Goal: Transaction & Acquisition: Purchase product/service

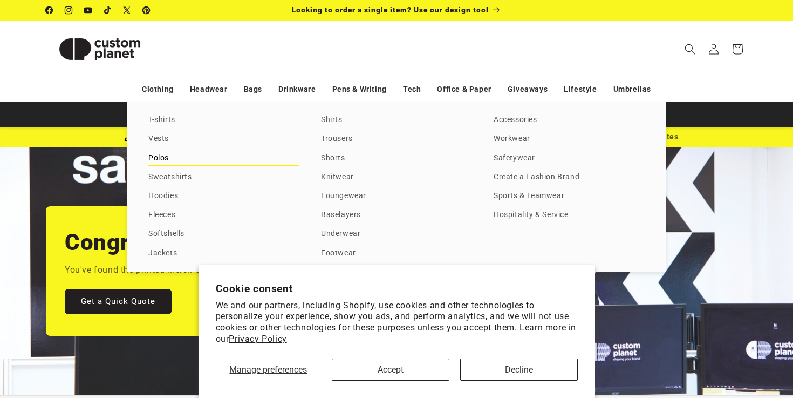
click at [167, 154] on link "Polos" at bounding box center [223, 158] width 151 height 15
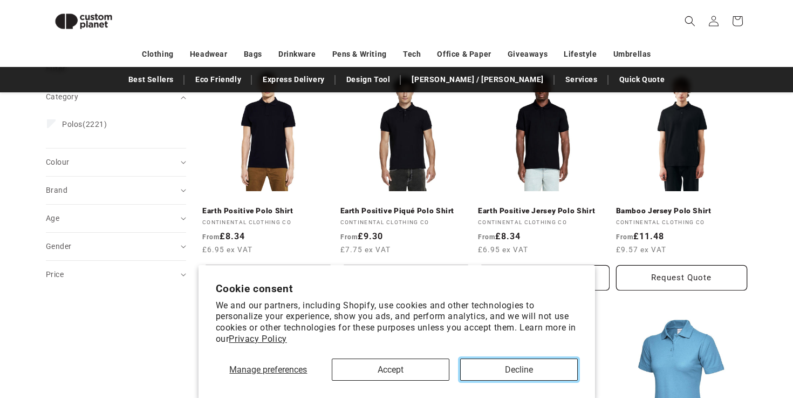
click at [508, 367] on button "Decline" at bounding box center [519, 369] width 118 height 22
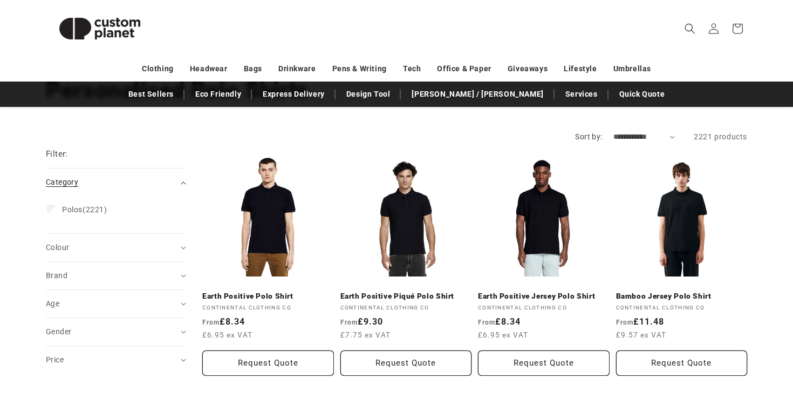
scroll to position [107, 0]
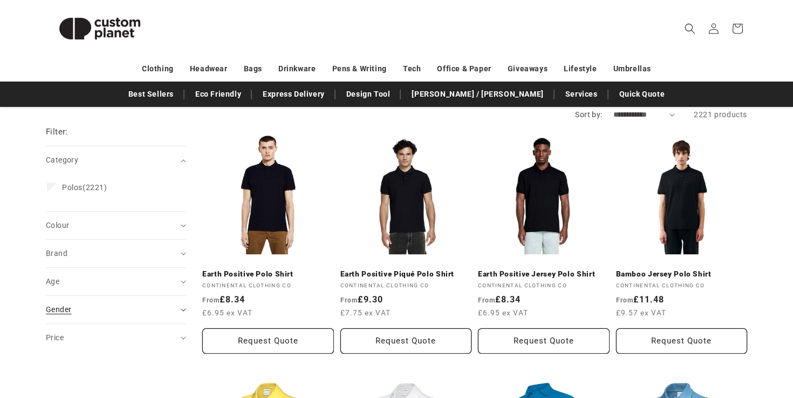
click at [130, 305] on div "Gender (0)" at bounding box center [111, 309] width 131 height 11
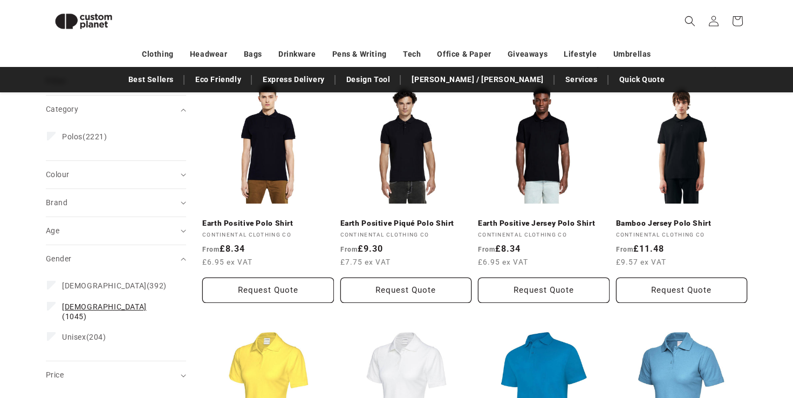
scroll to position [137, 0]
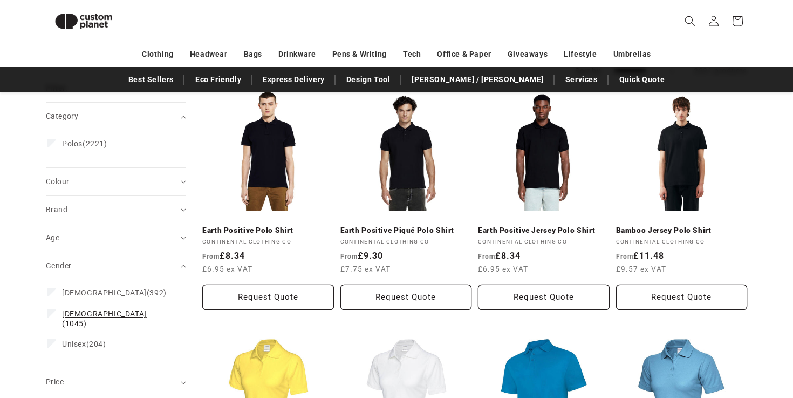
click at [65, 318] on label "Male (1045) Male (1045 products)" at bounding box center [113, 318] width 132 height 30
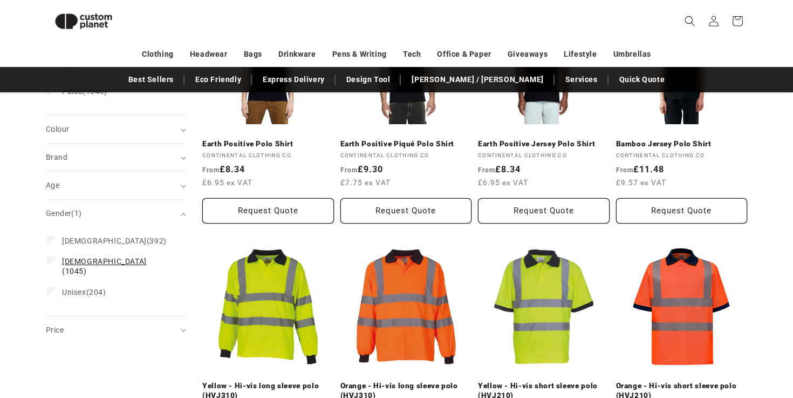
scroll to position [224, 0]
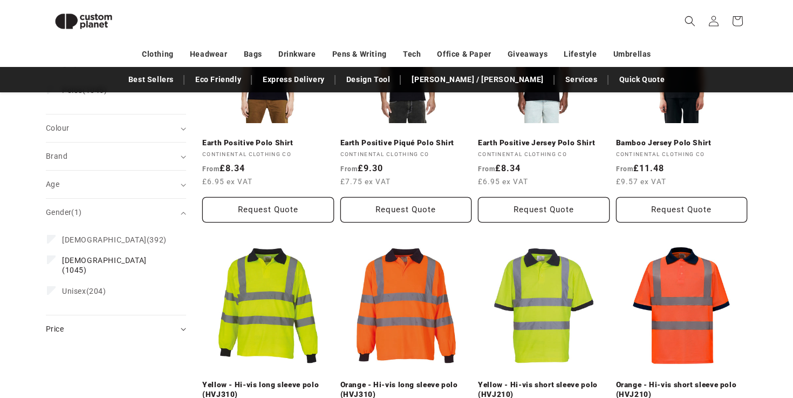
click at [129, 323] on div "Price" at bounding box center [111, 328] width 131 height 11
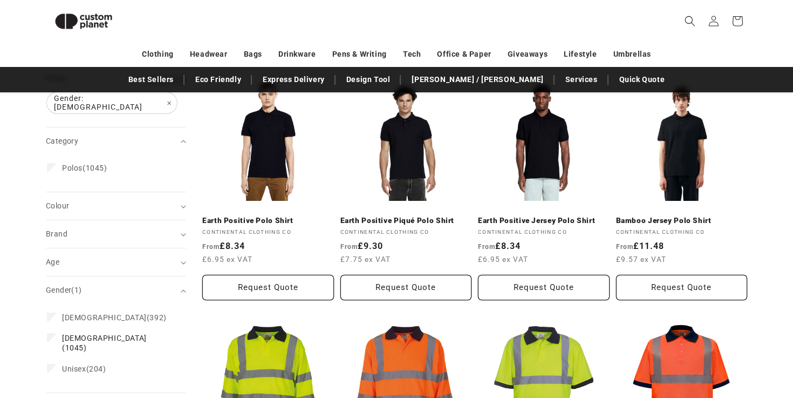
scroll to position [109, 0]
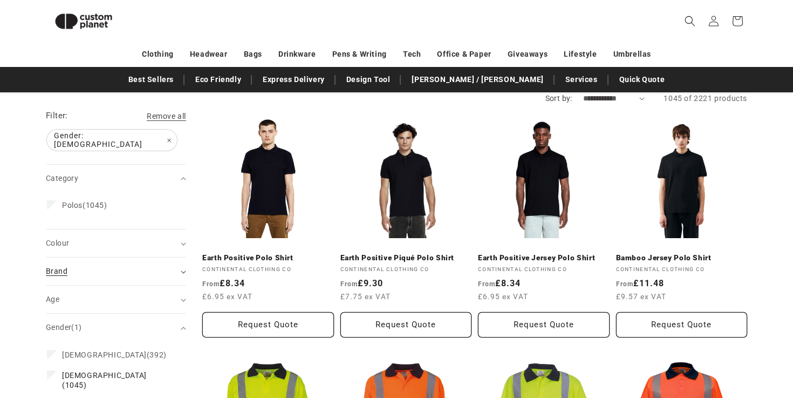
click at [123, 270] on div "Brand (0)" at bounding box center [111, 271] width 131 height 11
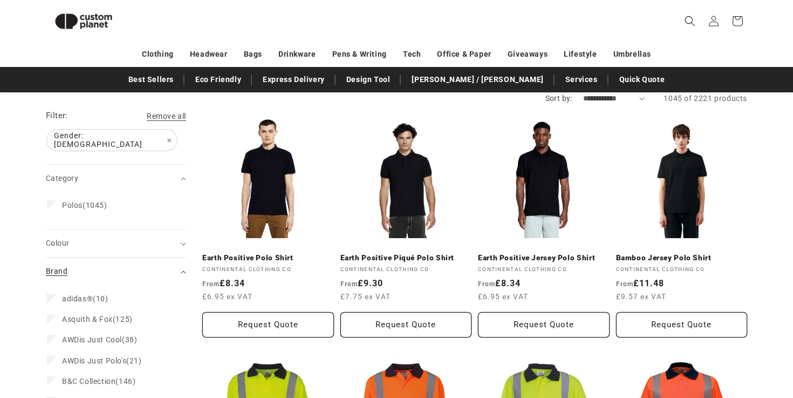
click at [124, 266] on div "Brand (0)" at bounding box center [111, 271] width 131 height 11
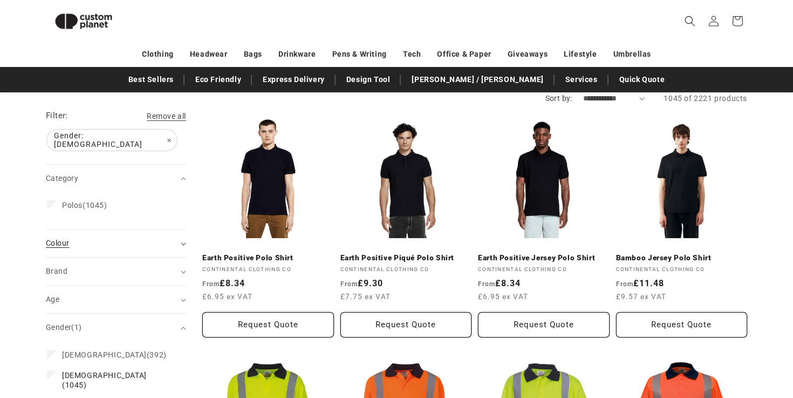
click at [133, 237] on div "Colour (0)" at bounding box center [111, 242] width 131 height 11
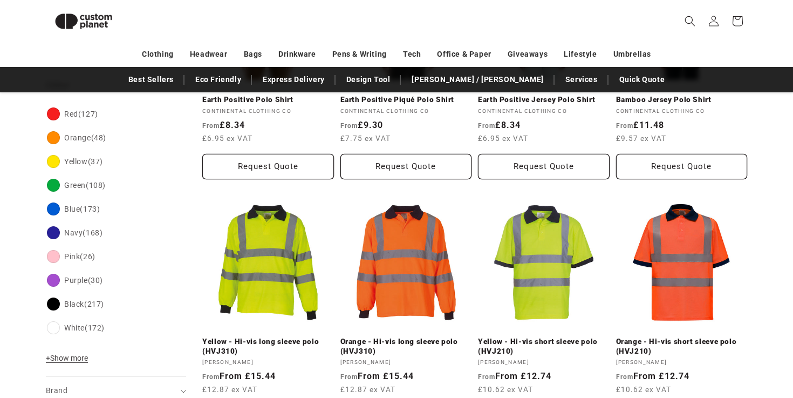
scroll to position [268, 0]
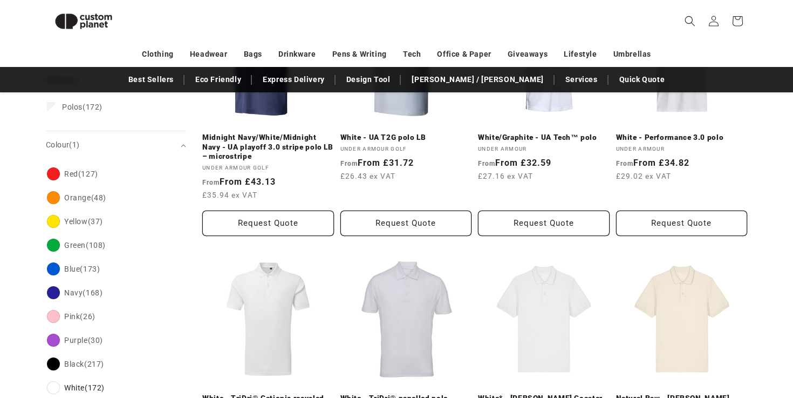
scroll to position [178, 0]
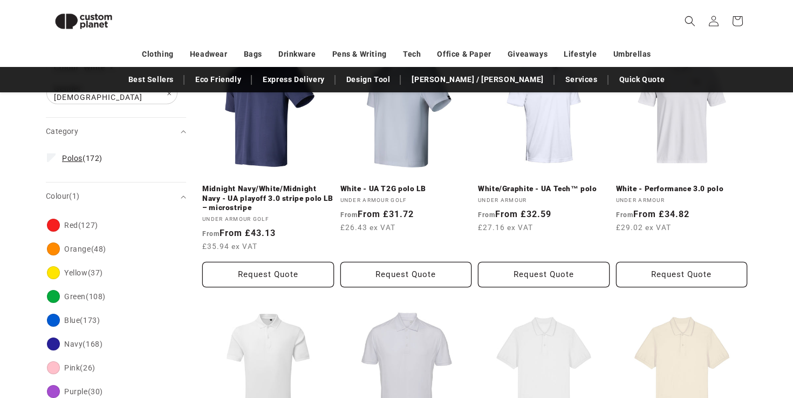
click at [76, 154] on span "Polos" at bounding box center [72, 158] width 21 height 9
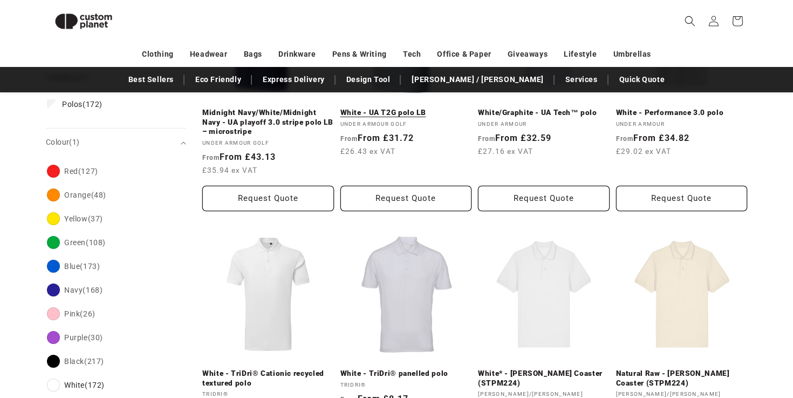
scroll to position [270, 0]
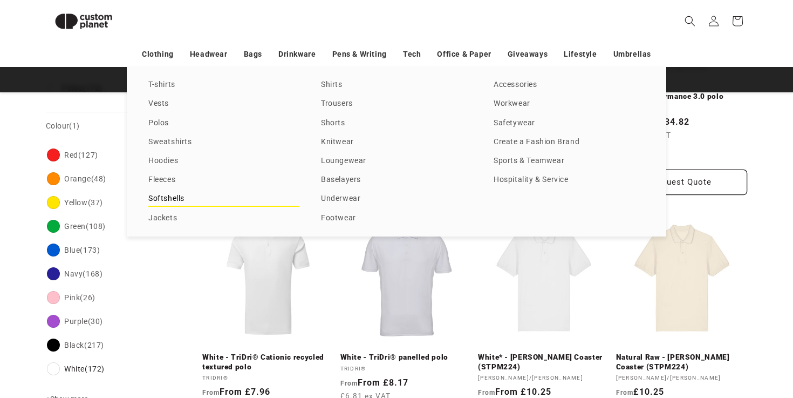
click at [167, 199] on link "Softshells" at bounding box center [223, 199] width 151 height 15
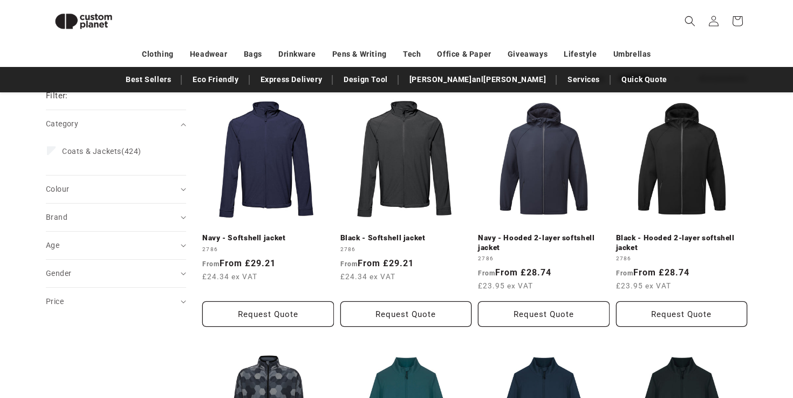
scroll to position [128, 0]
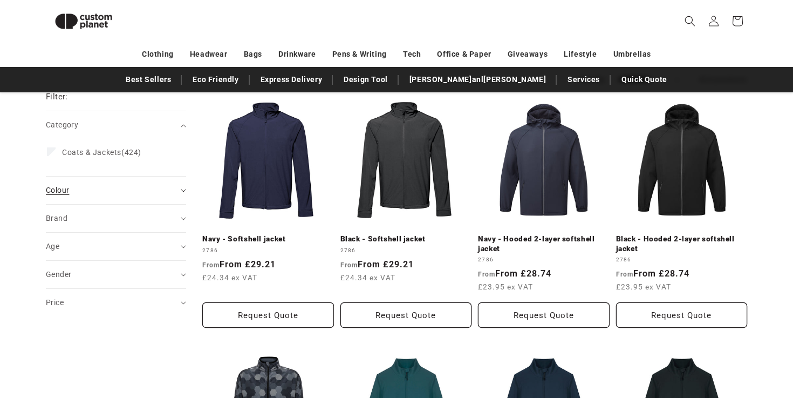
click at [164, 198] on summary "Colour (0)" at bounding box center [116, 190] width 140 height 28
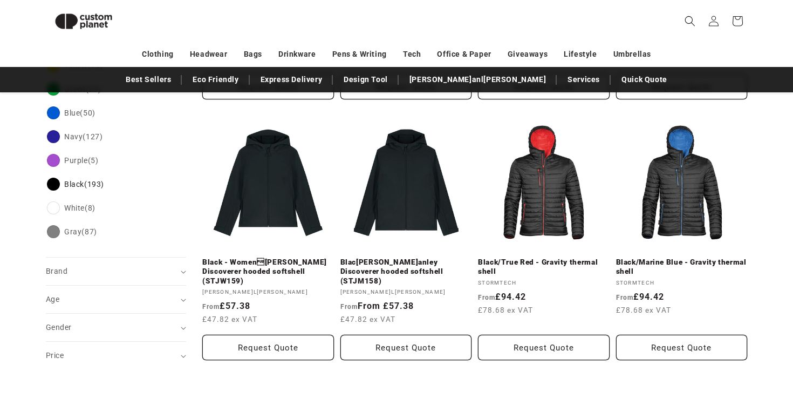
scroll to position [357, 0]
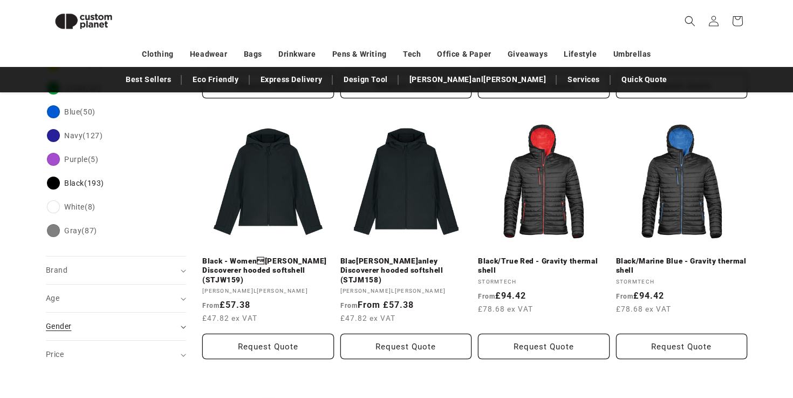
click at [120, 322] on div "Gender (0)" at bounding box center [111, 326] width 131 height 11
click at [86, 391] on span "Unisex (23)" at bounding box center [81, 395] width 39 height 10
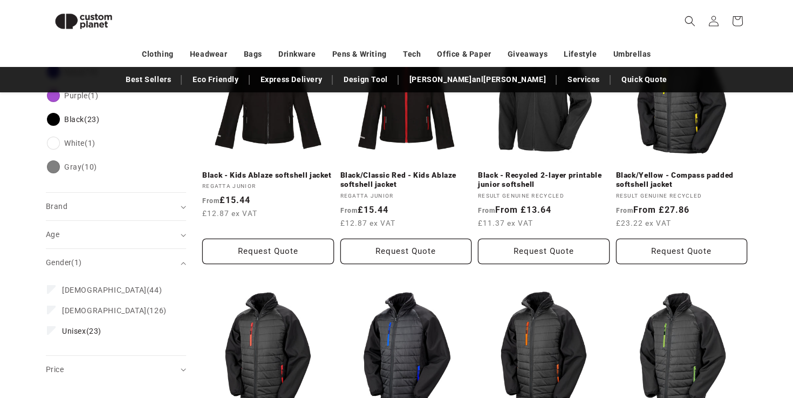
scroll to position [501, 0]
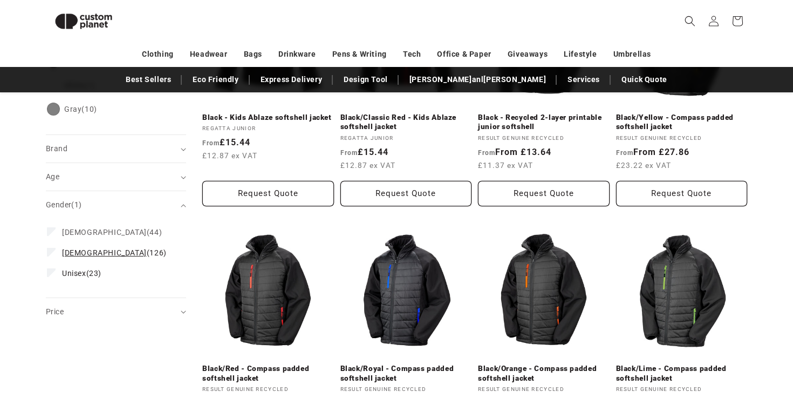
click at [80, 249] on span "Male (126)" at bounding box center [114, 253] width 105 height 10
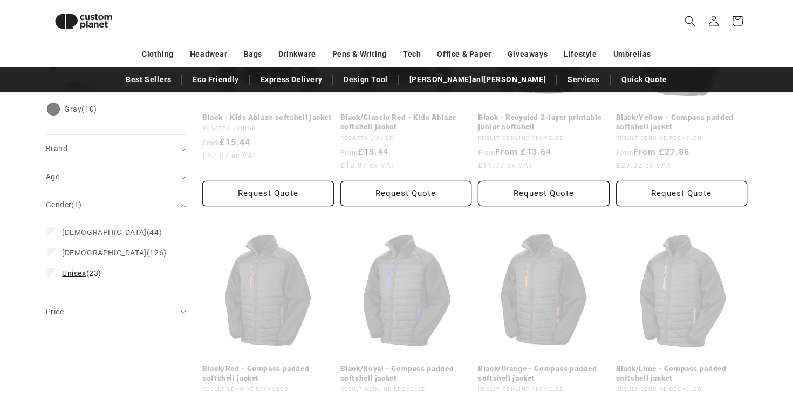
click at [68, 278] on span "Unisex (23)" at bounding box center [81, 273] width 39 height 10
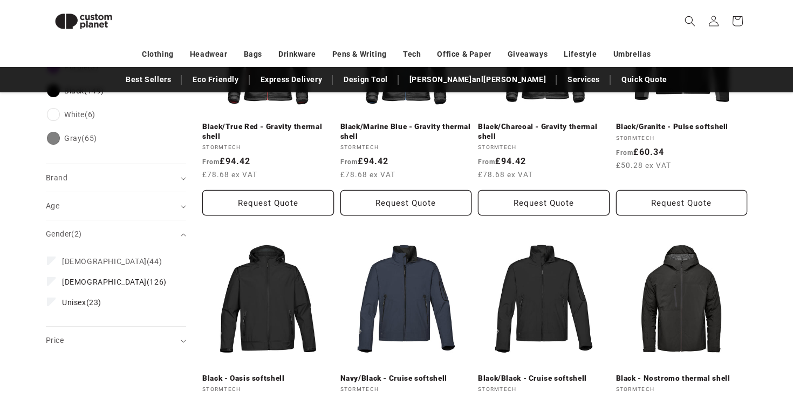
scroll to position [523, 0]
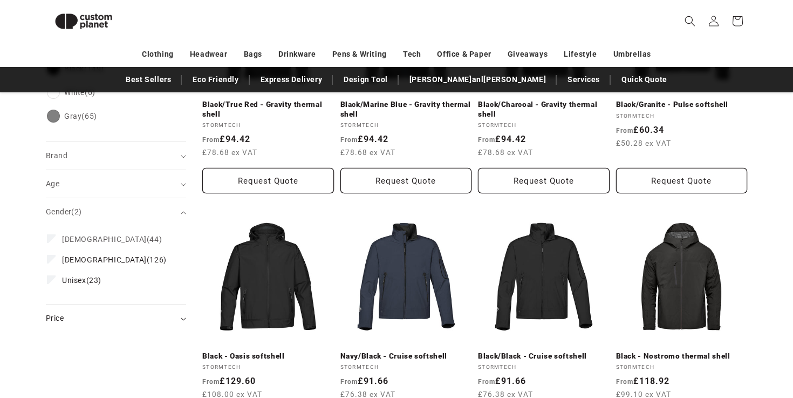
click at [71, 312] on div "Price" at bounding box center [111, 317] width 131 height 11
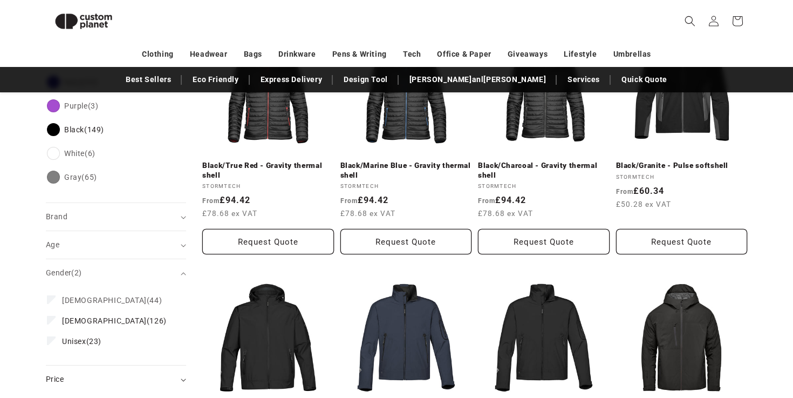
scroll to position [461, 0]
click at [93, 242] on div "Age (0)" at bounding box center [111, 245] width 131 height 11
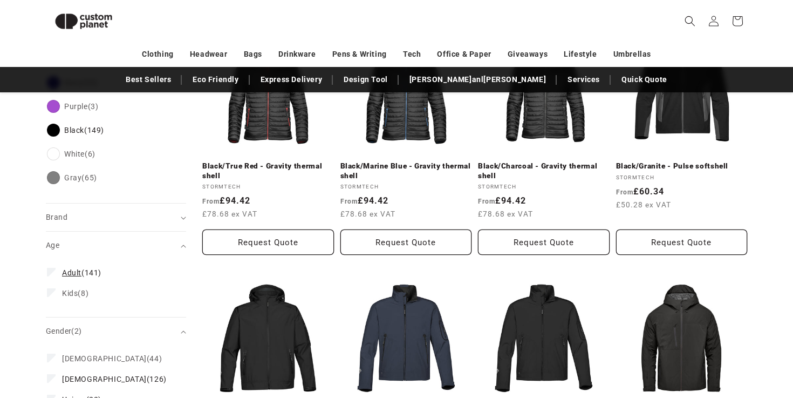
click at [83, 268] on span "Adult (141)" at bounding box center [81, 273] width 39 height 10
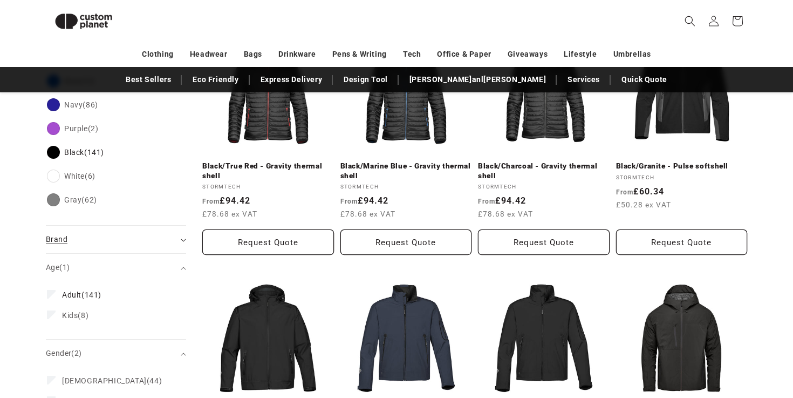
scroll to position [484, 0]
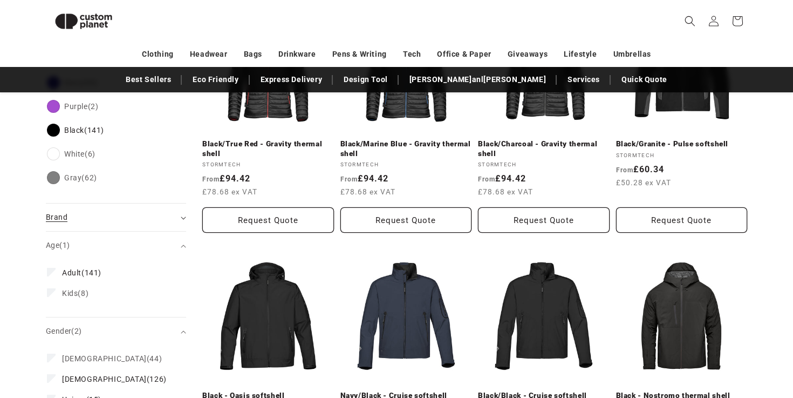
click at [96, 212] on div "Brand (0)" at bounding box center [111, 217] width 131 height 11
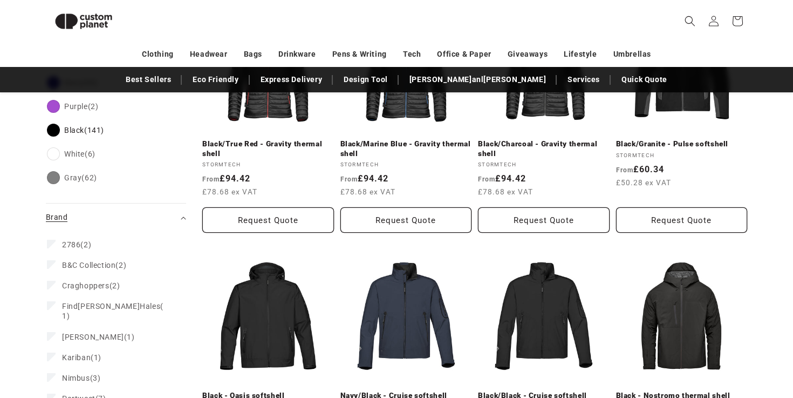
click at [96, 212] on div "Brand (0)" at bounding box center [111, 217] width 131 height 11
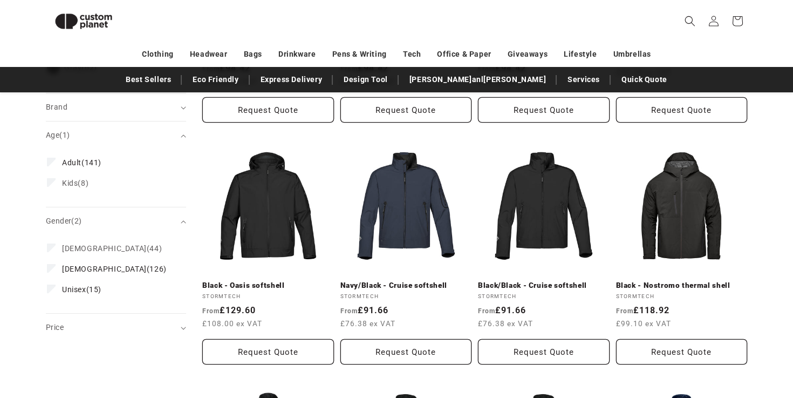
scroll to position [0, 0]
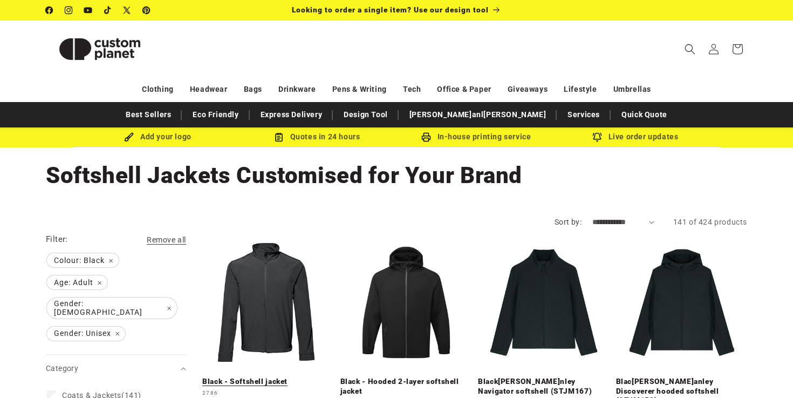
click at [270, 377] on link "Black - Softshell jacket" at bounding box center [268, 382] width 132 height 10
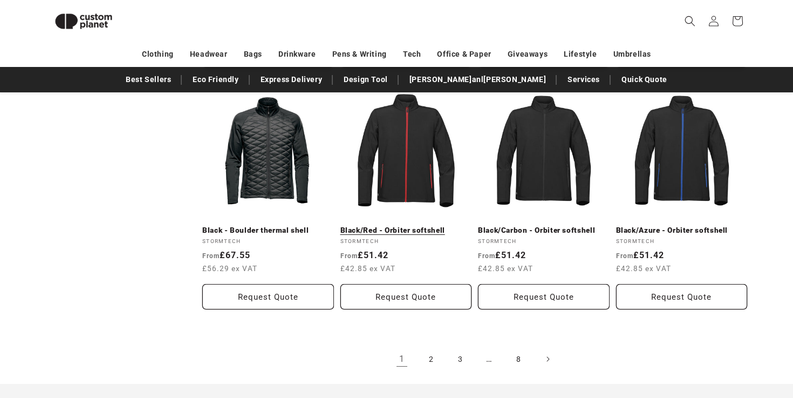
scroll to position [1117, 0]
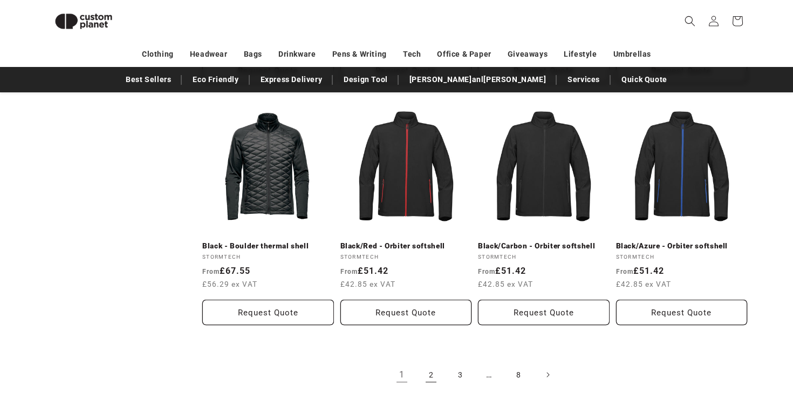
click at [430, 364] on link "2" at bounding box center [431, 375] width 24 height 24
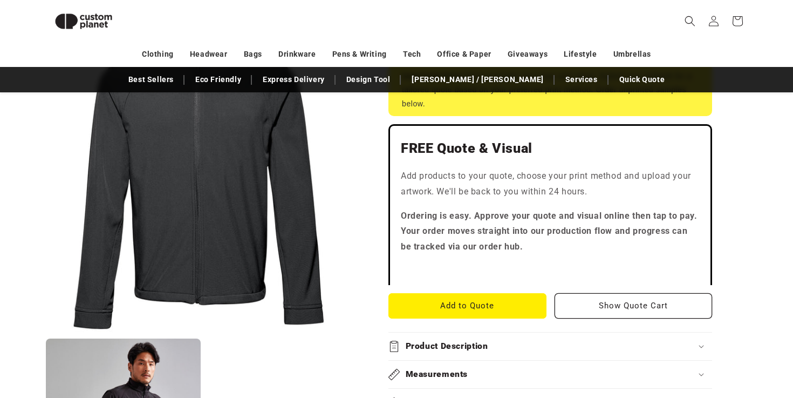
scroll to position [356, 0]
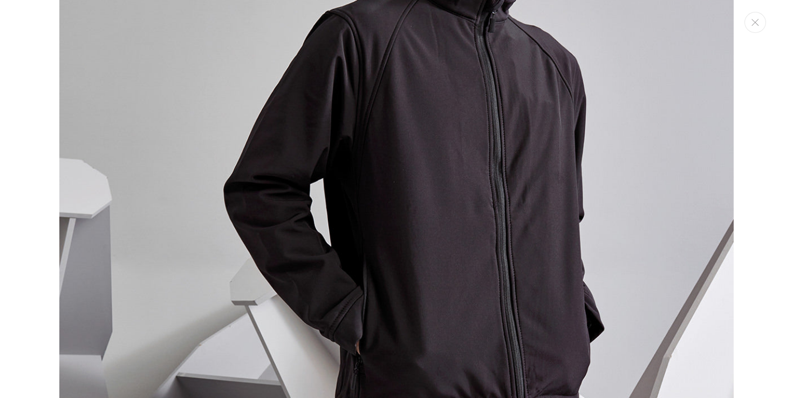
scroll to position [784, 0]
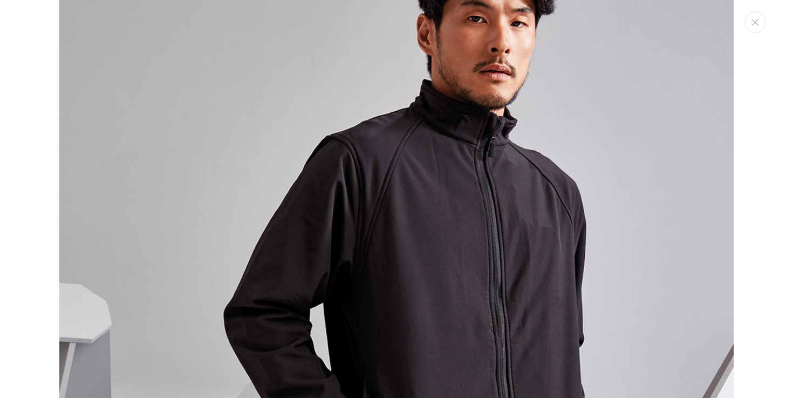
click at [22, 229] on div "Media gallery" at bounding box center [396, 199] width 793 height 398
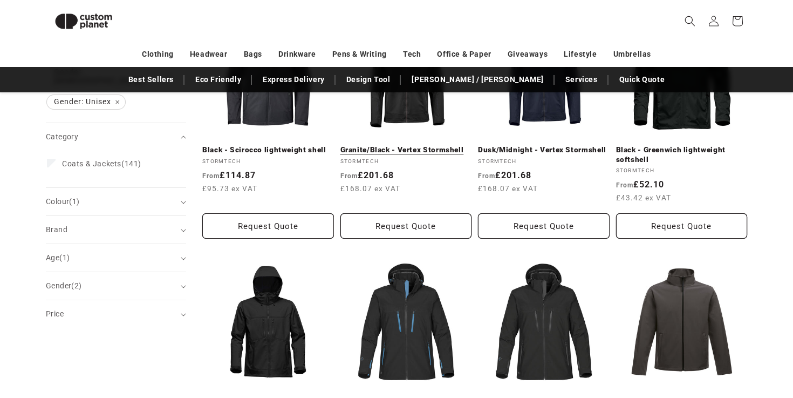
scroll to position [212, 0]
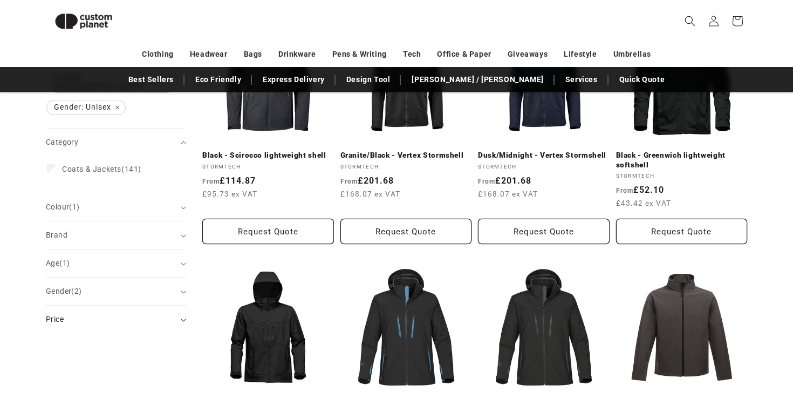
click at [145, 314] on div "Price" at bounding box center [111, 319] width 131 height 11
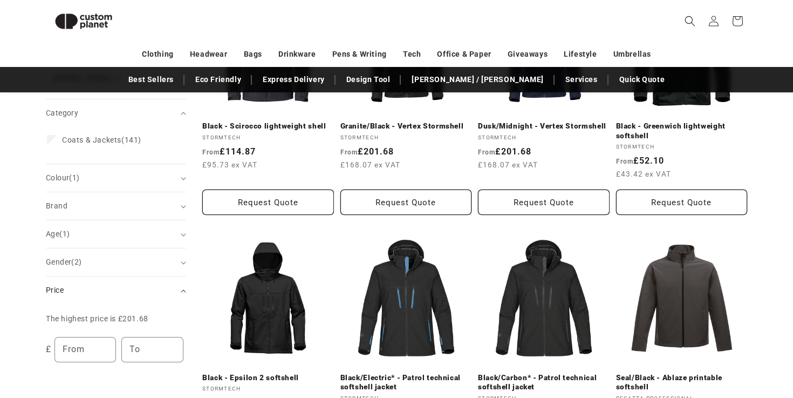
scroll to position [259, 0]
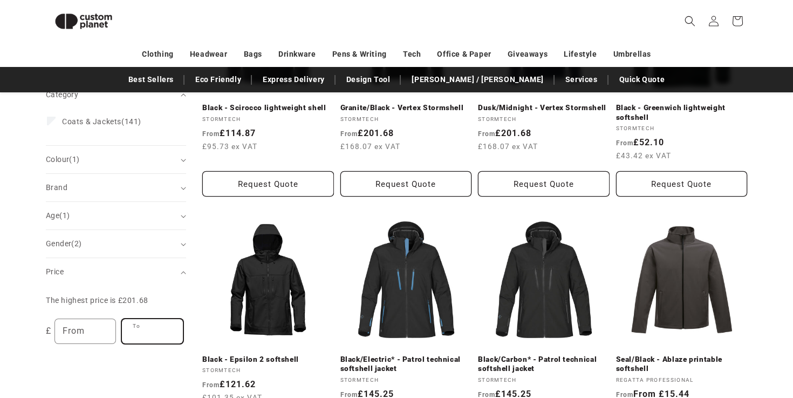
click at [146, 319] on input "To" at bounding box center [152, 331] width 61 height 24
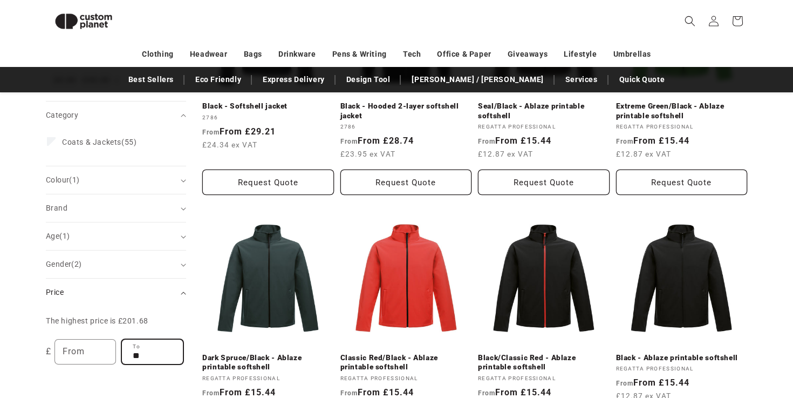
scroll to position [288, 0]
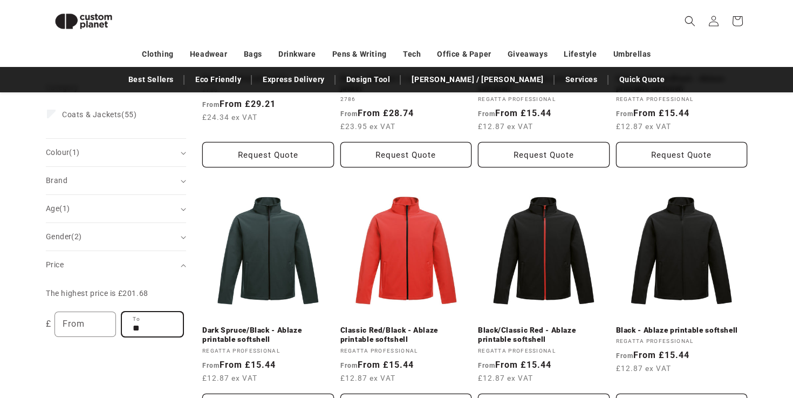
click at [149, 323] on input "**" at bounding box center [152, 324] width 61 height 24
type input "*"
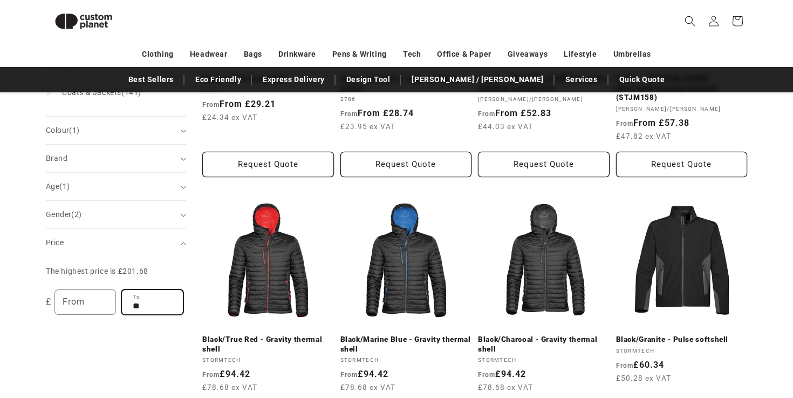
type input "**"
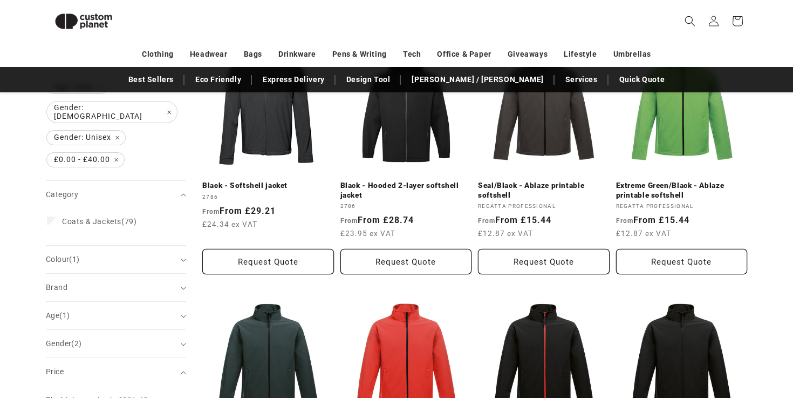
scroll to position [249, 0]
